Goal: Task Accomplishment & Management: Use online tool/utility

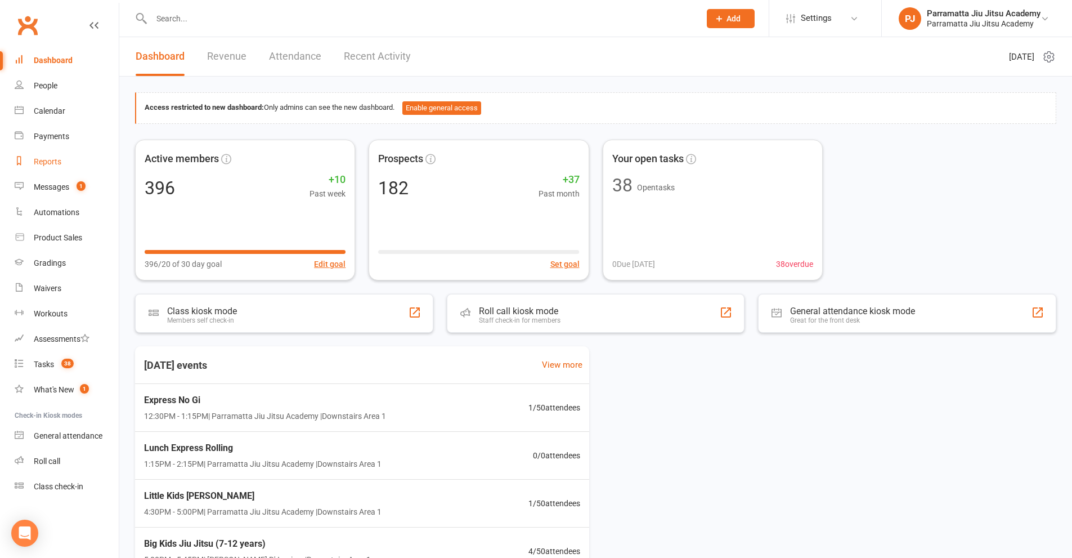
click at [46, 162] on div "Reports" at bounding box center [48, 161] width 28 height 9
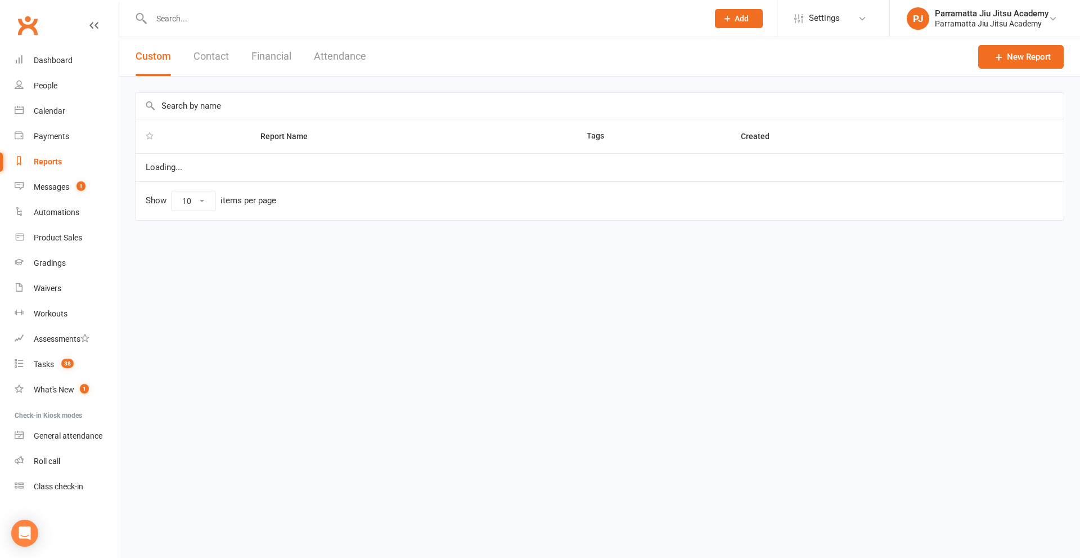
select select "25"
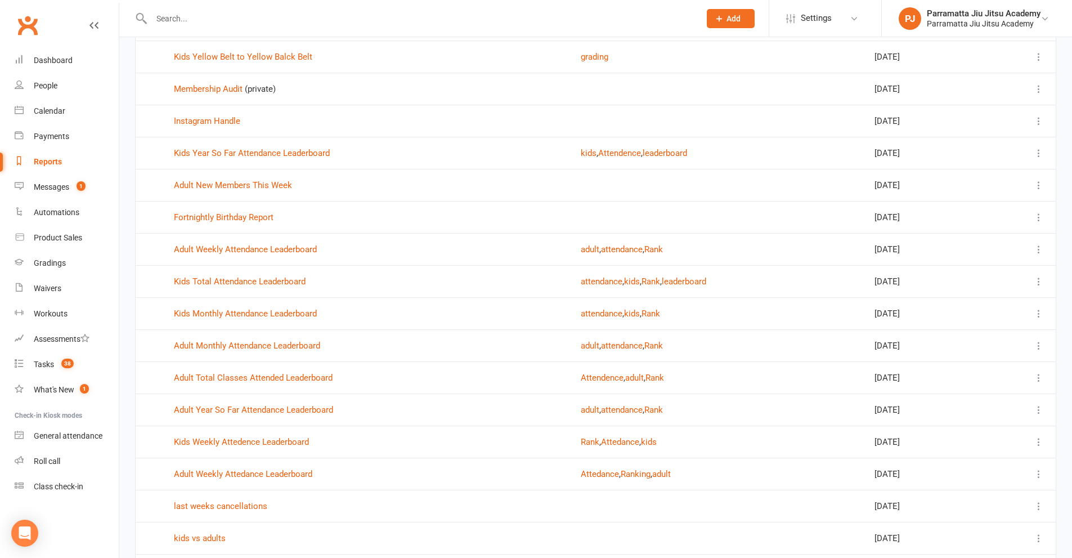
scroll to position [169, 0]
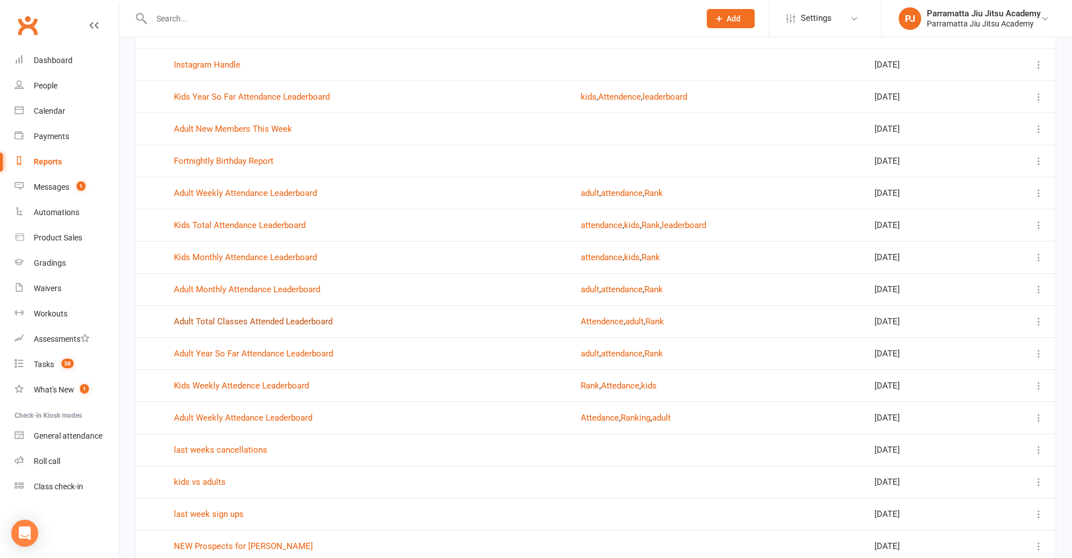
click at [278, 321] on link "Adult Total Classes Attended Leaderboard" at bounding box center [253, 321] width 159 height 10
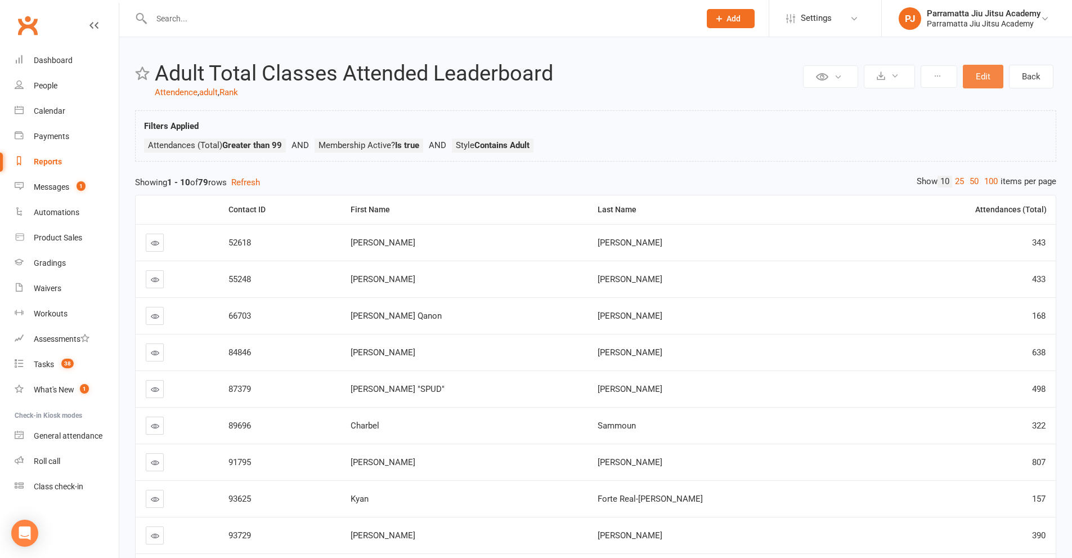
click at [979, 75] on button "Edit" at bounding box center [983, 77] width 41 height 24
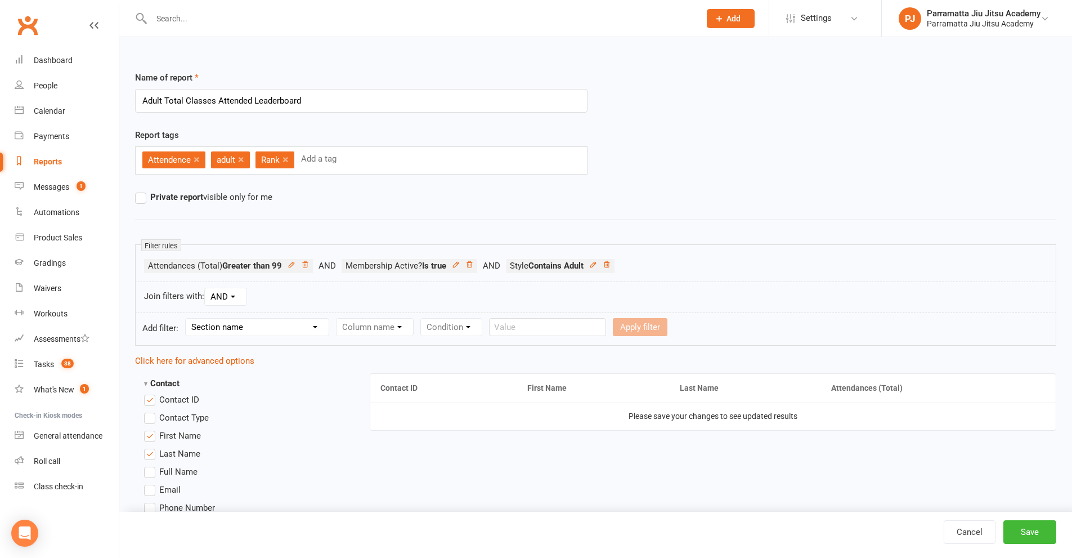
click at [169, 102] on input "Adult Total Classes Attended Leaderboard" at bounding box center [361, 101] width 452 height 24
type input "Adult All Time Classes Attended Leaderboard"
click at [1047, 529] on button "Save" at bounding box center [1029, 532] width 53 height 24
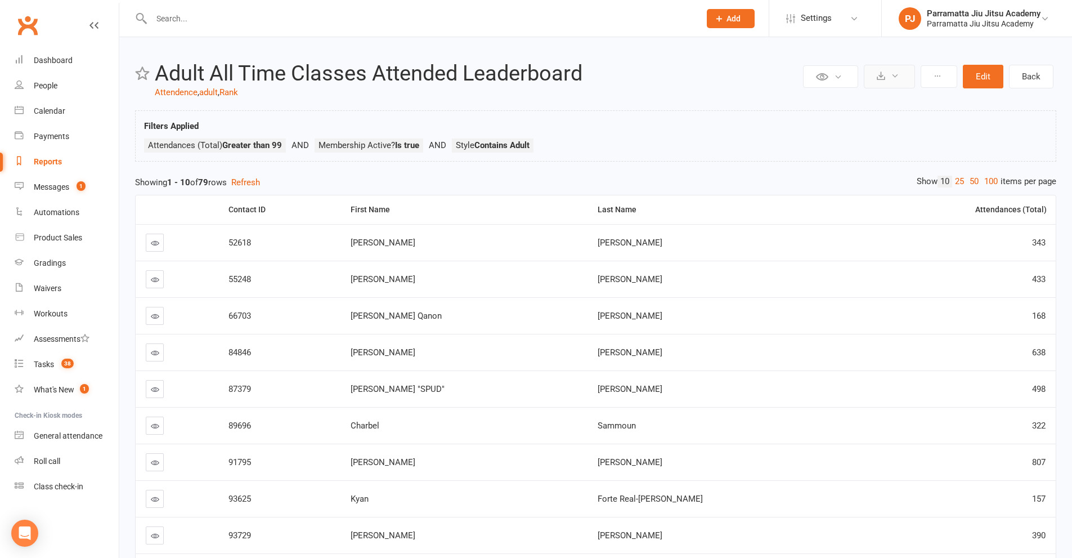
click at [884, 77] on icon at bounding box center [881, 75] width 8 height 8
click at [818, 110] on link "Export to CSV" at bounding box center [855, 103] width 118 height 23
